Goal: Navigation & Orientation: Find specific page/section

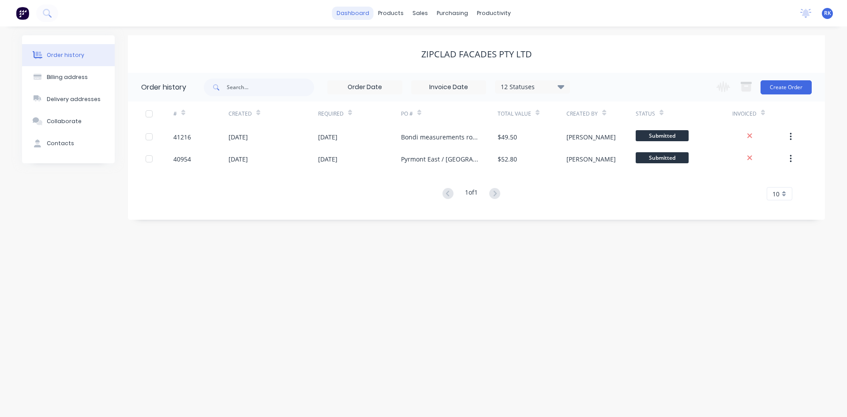
drag, startPoint x: 0, startPoint y: 0, endPoint x: 351, endPoint y: 8, distance: 350.9
click at [351, 8] on link "dashboard" at bounding box center [352, 13] width 41 height 13
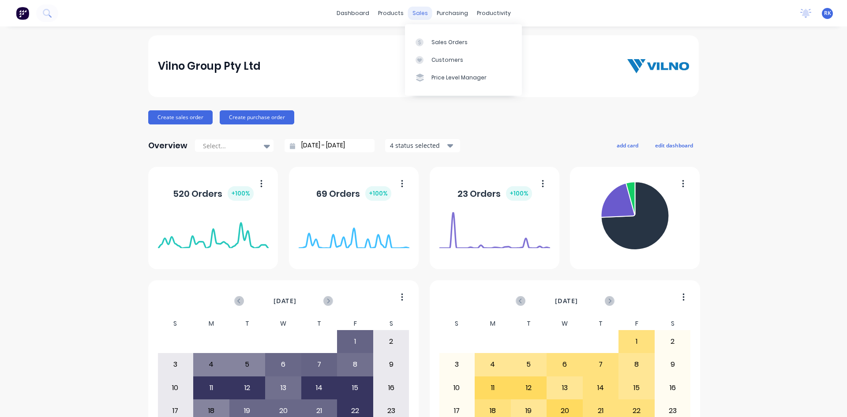
click at [419, 12] on div "sales" at bounding box center [420, 13] width 24 height 13
click at [437, 42] on div "Sales Orders" at bounding box center [450, 42] width 36 height 8
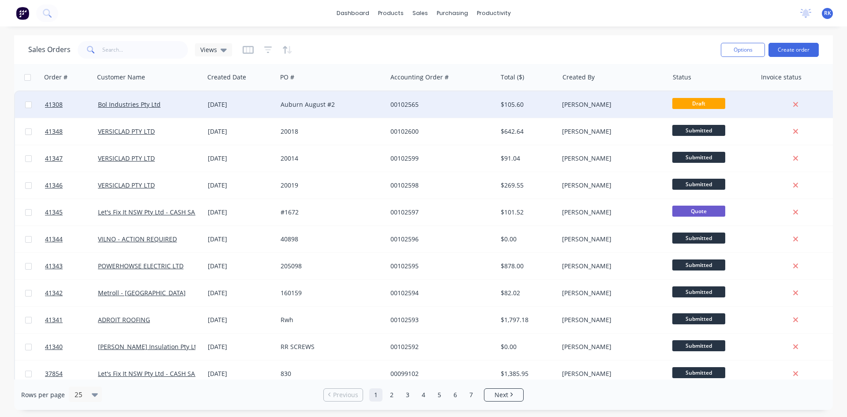
click at [401, 106] on div "00102565" at bounding box center [440, 104] width 98 height 9
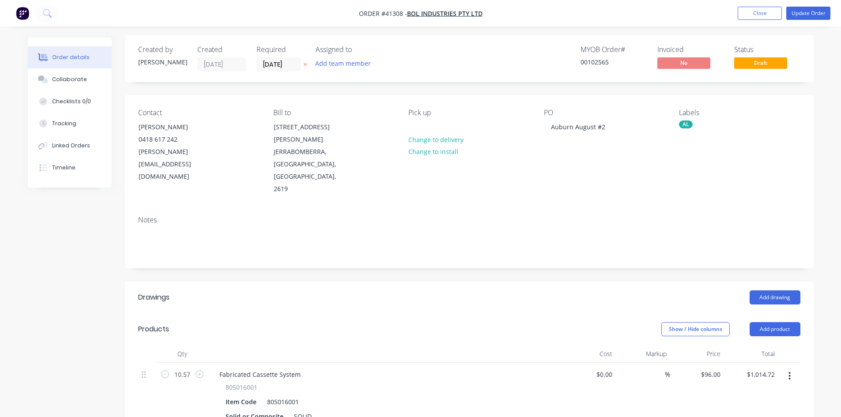
scroll to position [88, 0]
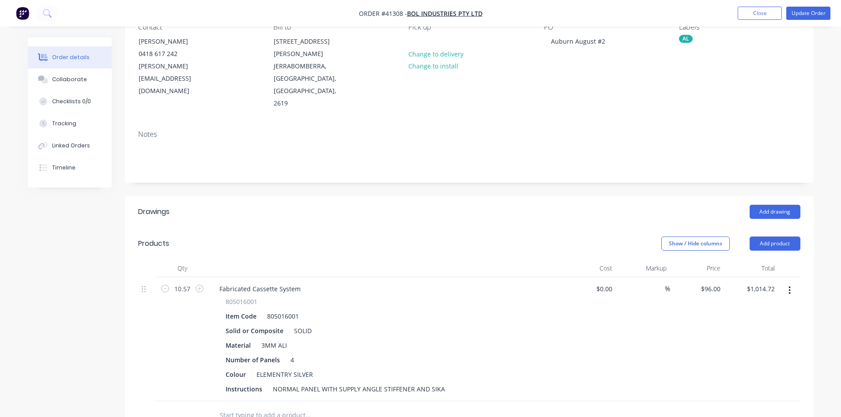
click at [375, 259] on div at bounding box center [385, 268] width 353 height 18
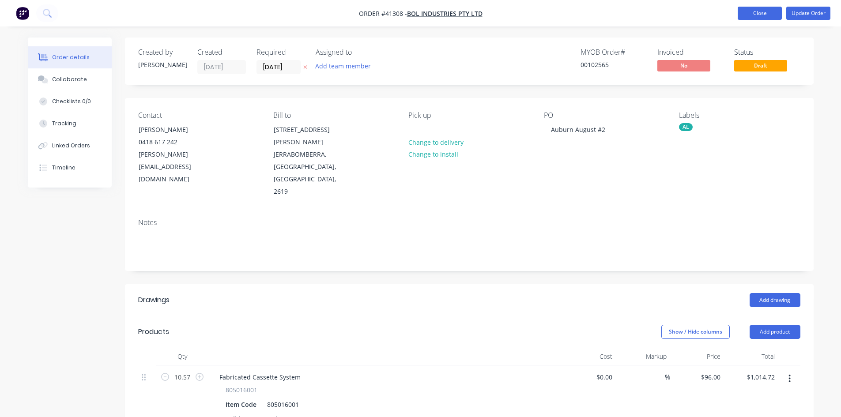
click at [756, 18] on button "Close" at bounding box center [759, 13] width 44 height 13
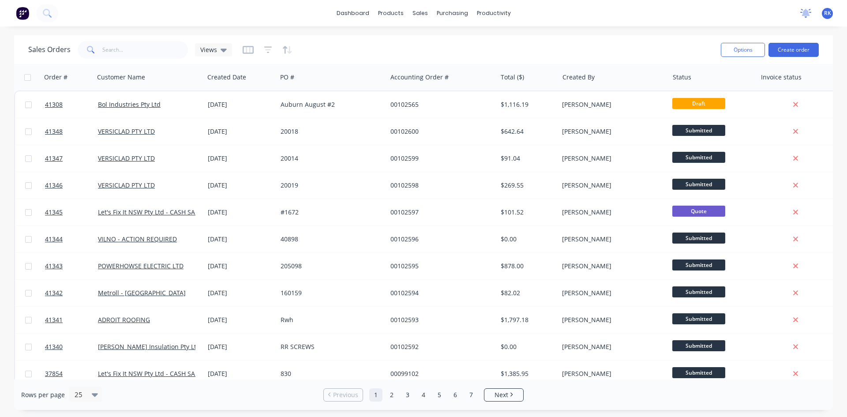
click at [802, 11] on icon at bounding box center [806, 13] width 11 height 9
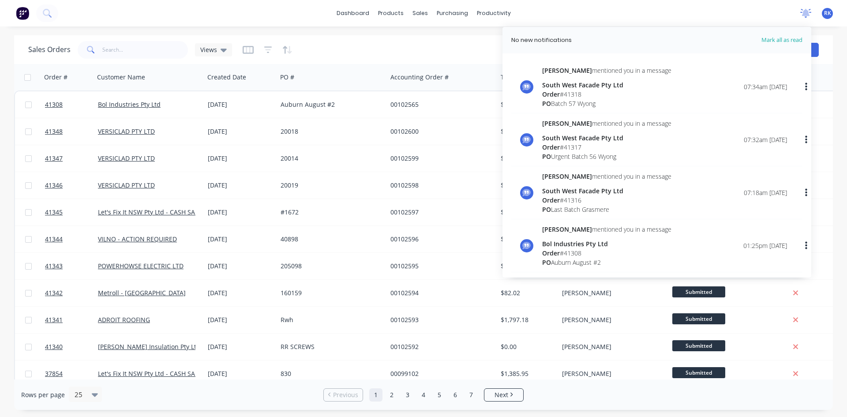
click at [802, 11] on icon at bounding box center [806, 13] width 11 height 9
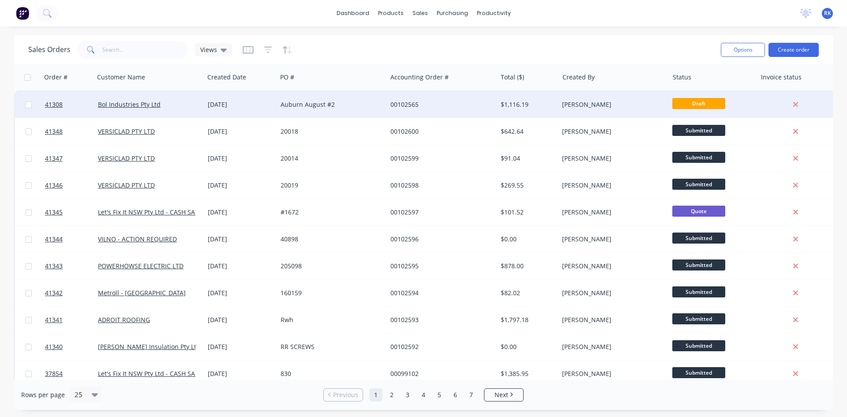
click at [577, 106] on div "[PERSON_NAME]" at bounding box center [611, 104] width 98 height 9
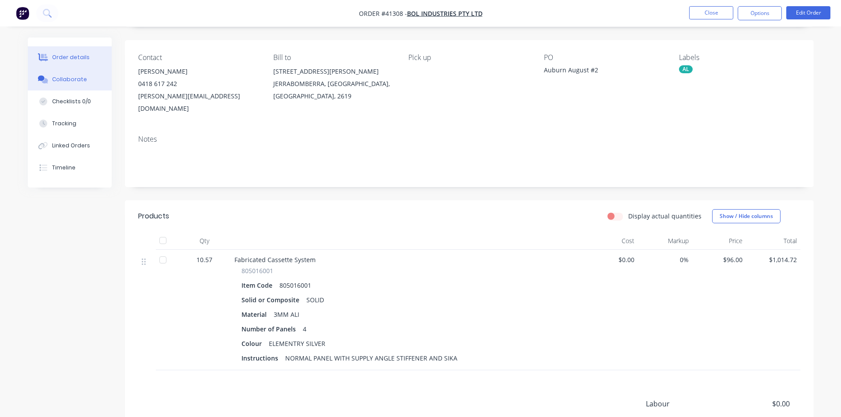
scroll to position [44, 0]
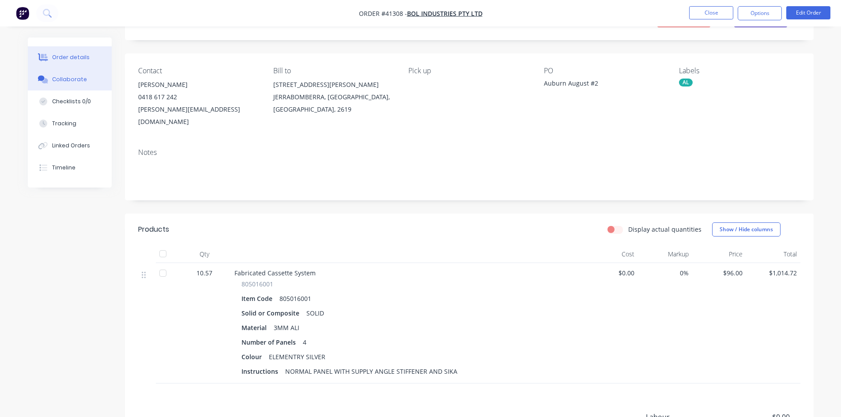
click at [69, 78] on div "Collaborate" at bounding box center [69, 79] width 35 height 8
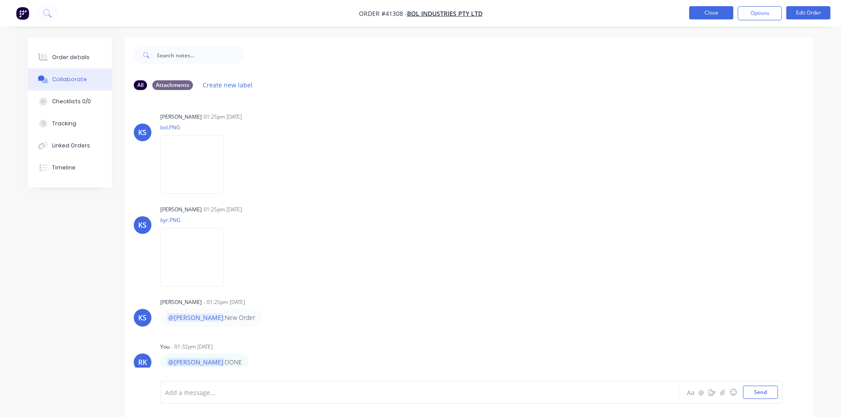
click at [712, 12] on button "Close" at bounding box center [711, 12] width 44 height 13
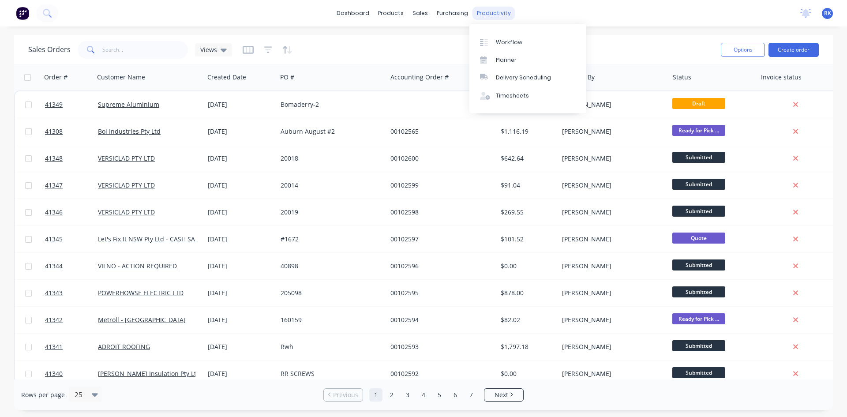
click at [493, 15] on div "productivity" at bounding box center [494, 13] width 43 height 13
click at [497, 60] on div "Planner" at bounding box center [506, 60] width 21 height 8
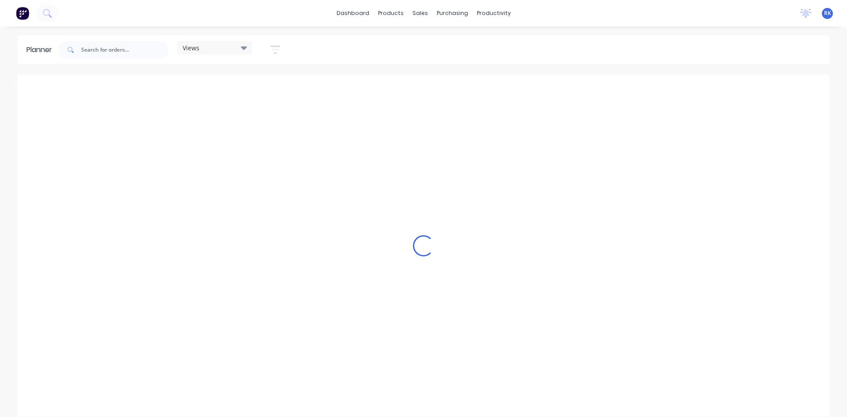
scroll to position [0, 989]
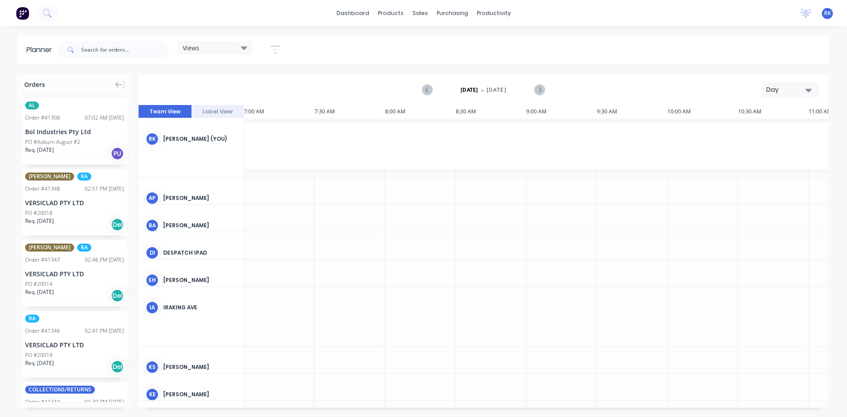
click at [786, 87] on div "Day" at bounding box center [787, 89] width 41 height 9
click at [764, 129] on div "Week" at bounding box center [774, 131] width 87 height 18
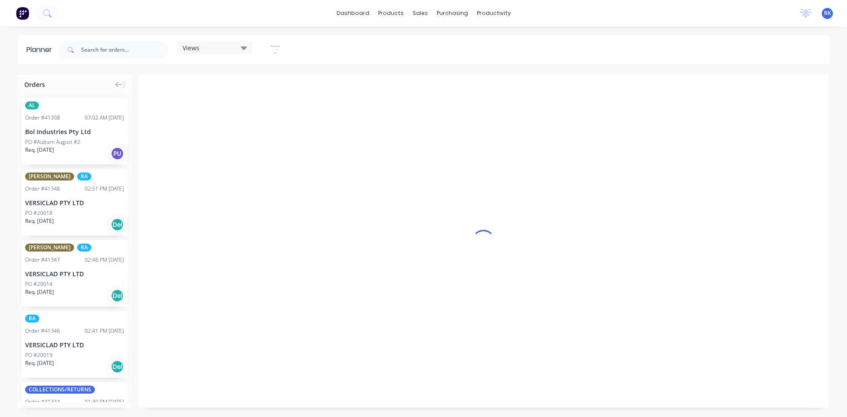
scroll to position [0, 0]
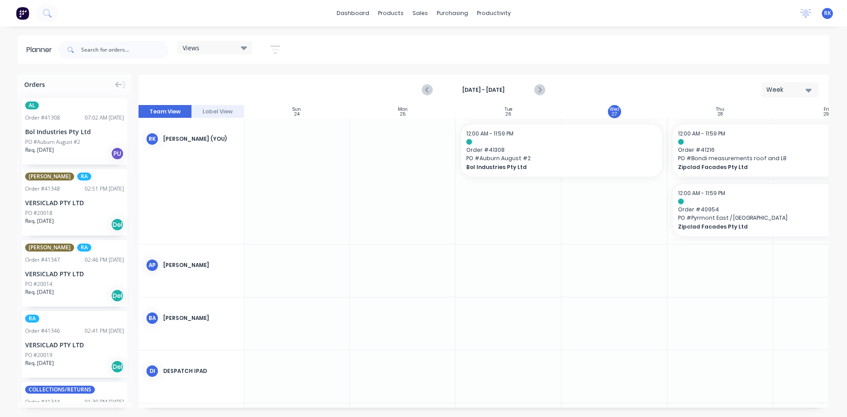
click at [234, 46] on div "Views" at bounding box center [215, 48] width 64 height 8
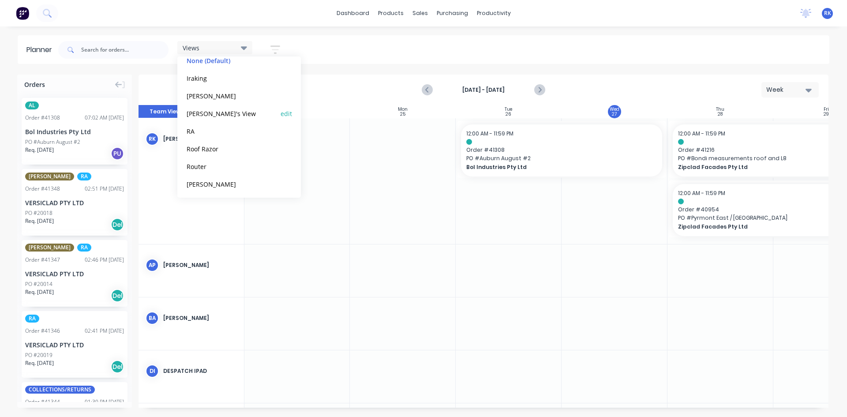
scroll to position [55, 0]
click at [196, 182] on button "[PERSON_NAME]" at bounding box center [231, 182] width 94 height 10
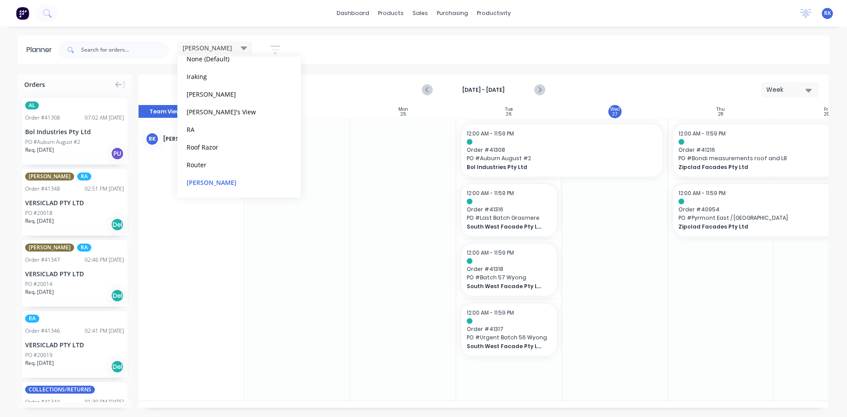
scroll to position [0, 0]
click at [613, 292] on div at bounding box center [615, 259] width 106 height 282
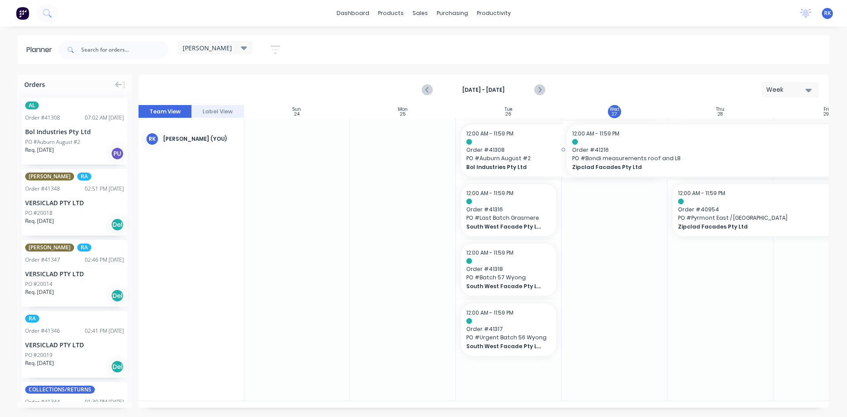
drag, startPoint x: 705, startPoint y: 154, endPoint x: 663, endPoint y: 188, distance: 54.2
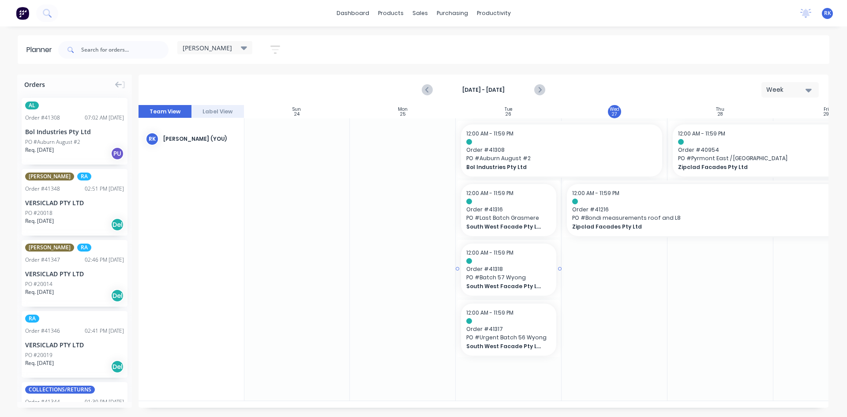
click at [394, 272] on div at bounding box center [403, 259] width 106 height 282
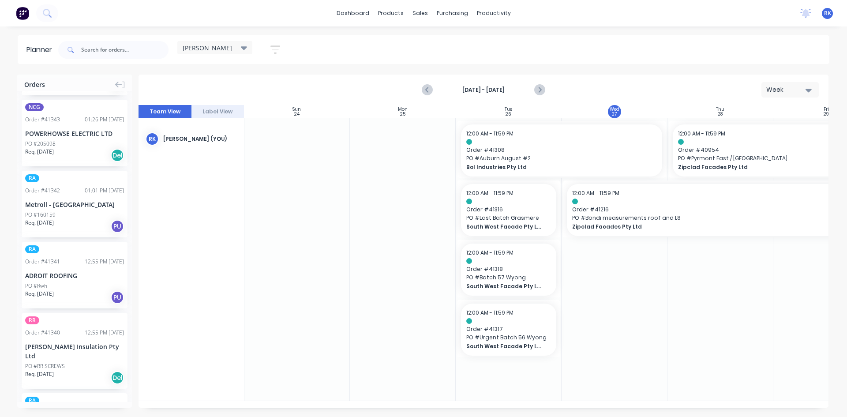
scroll to position [397, 0]
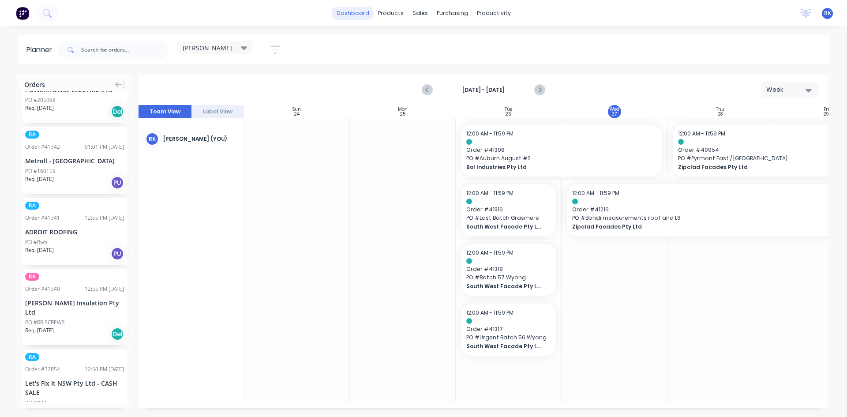
click at [362, 9] on link "dashboard" at bounding box center [352, 13] width 41 height 13
